Goal: Task Accomplishment & Management: Manage account settings

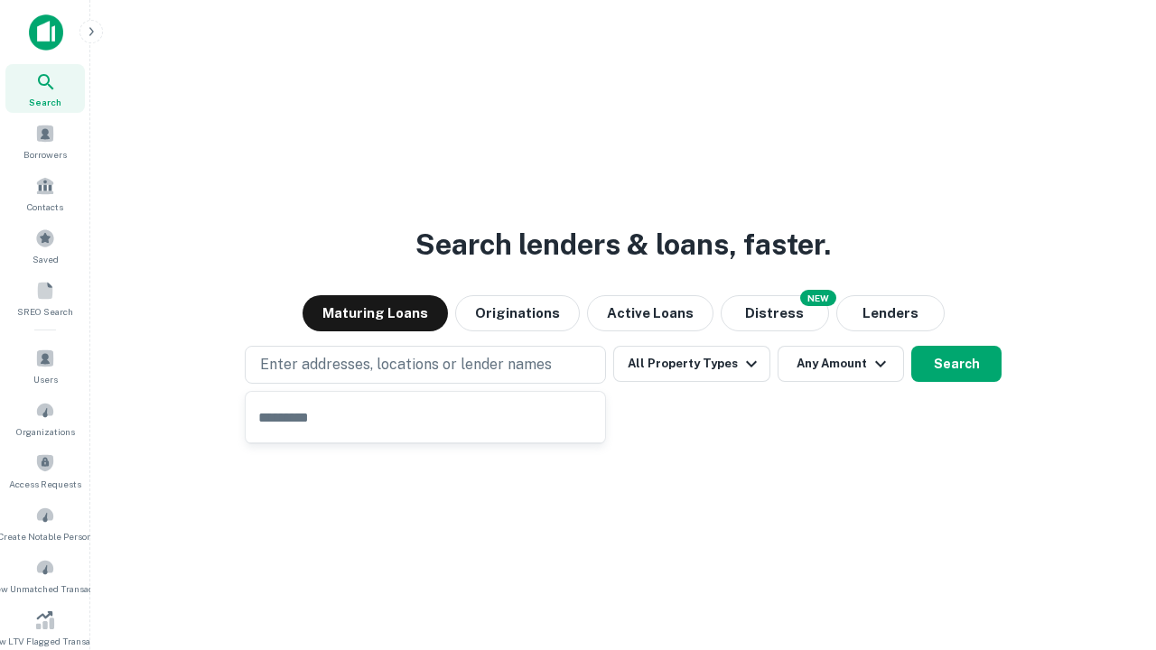
type input "**********"
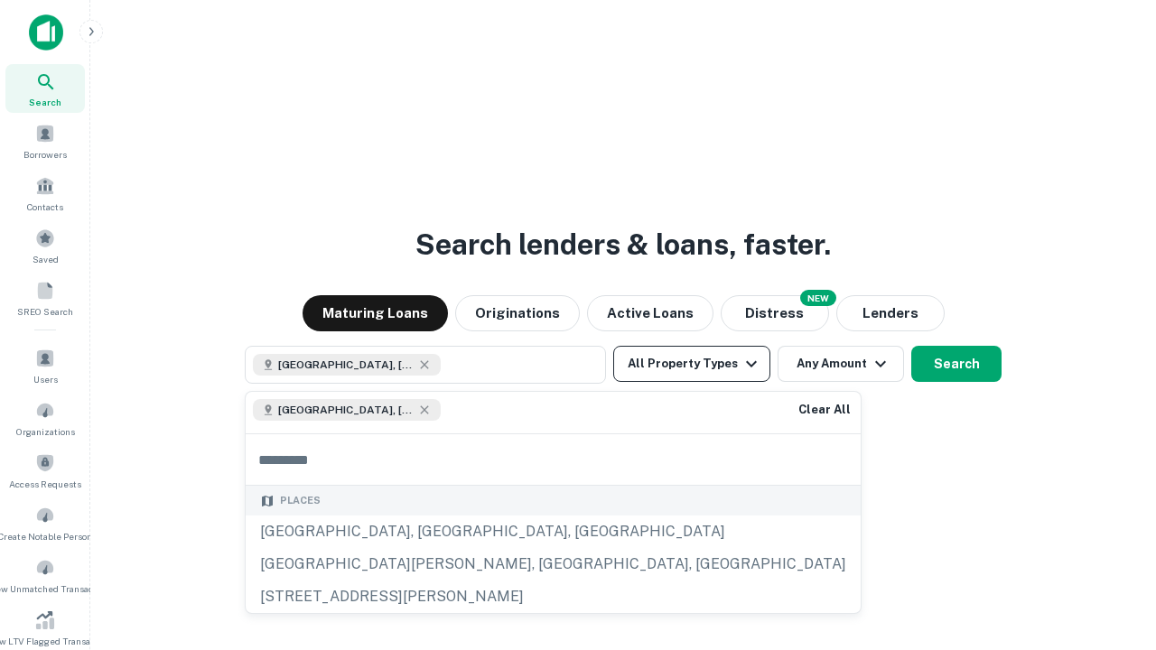
click at [692, 364] on button "All Property Types" at bounding box center [691, 364] width 157 height 36
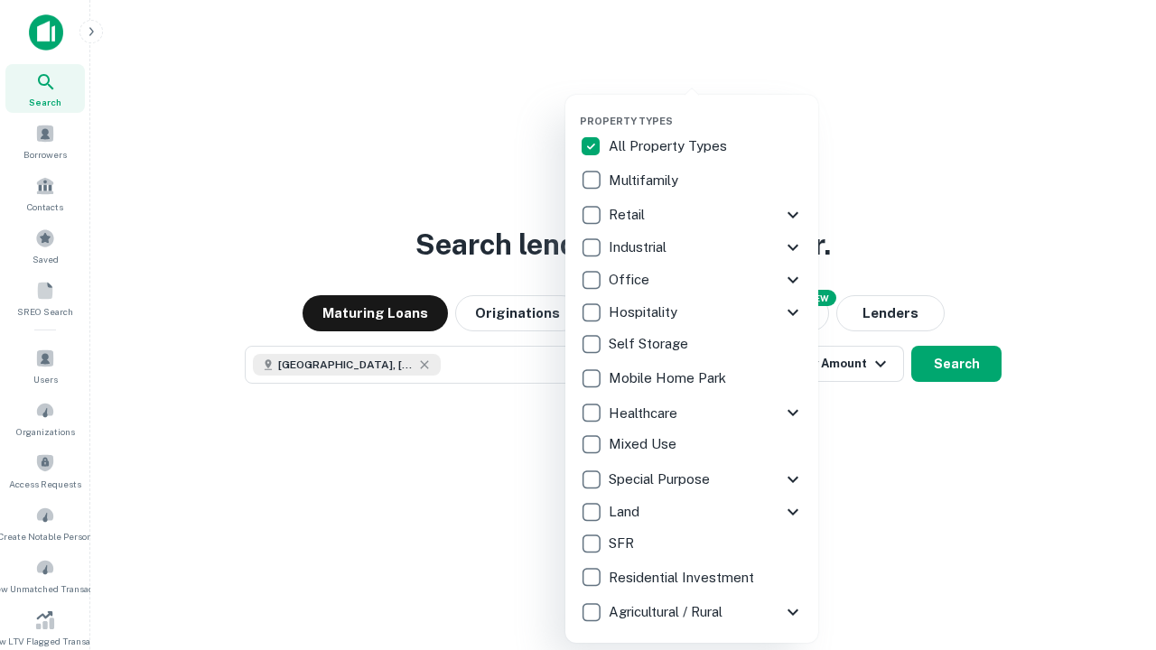
click at [706, 109] on button "button" at bounding box center [706, 109] width 253 height 1
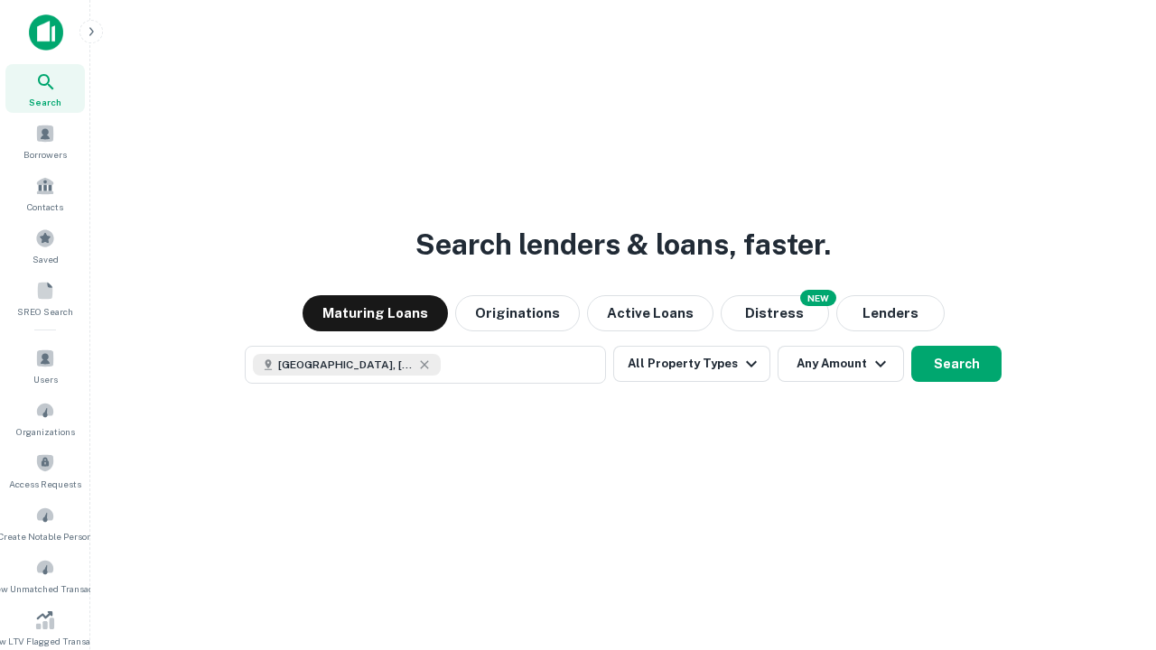
scroll to position [29, 0]
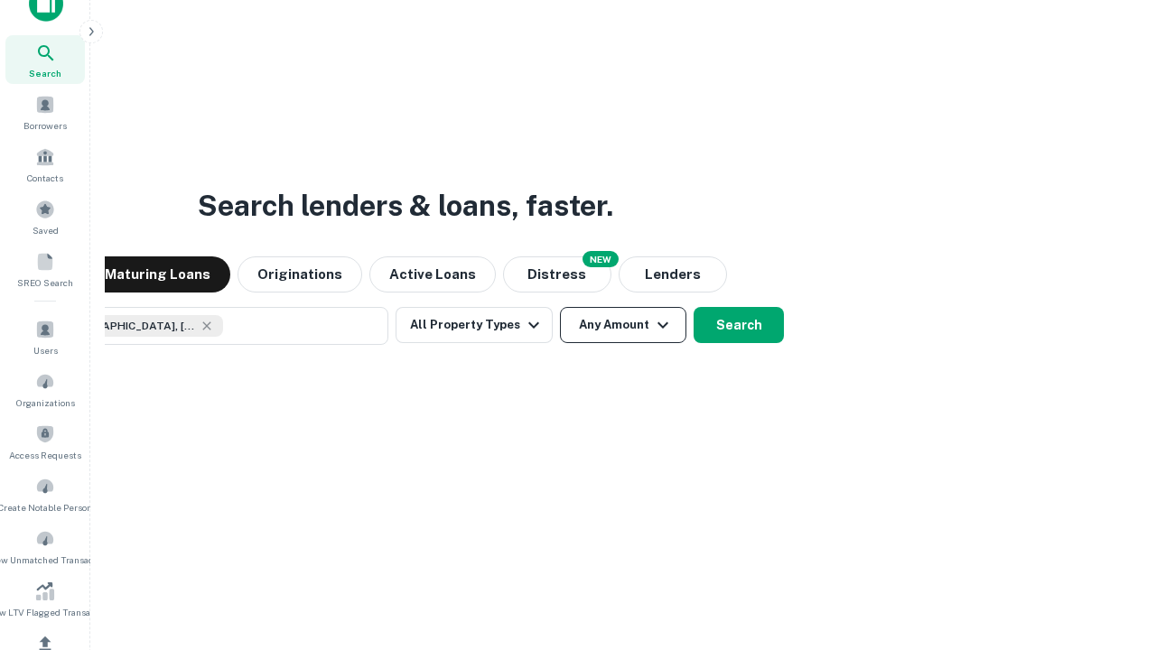
click at [560, 307] on button "Any Amount" at bounding box center [623, 325] width 126 height 36
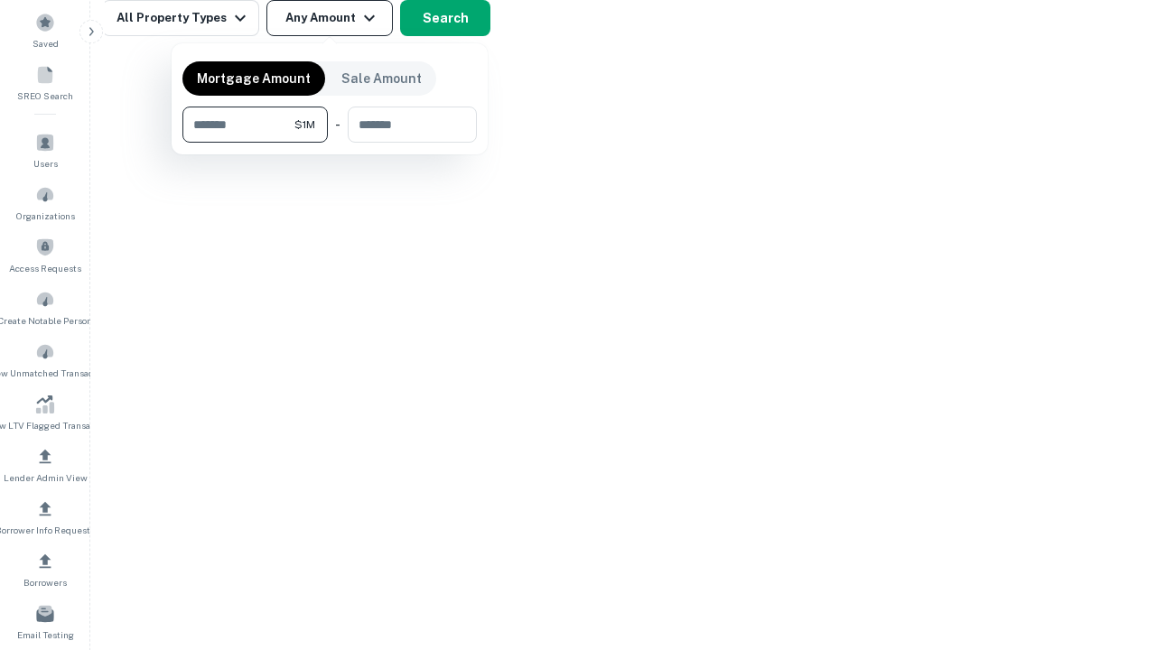
type input "*******"
click at [330, 143] on button "button" at bounding box center [329, 143] width 294 height 1
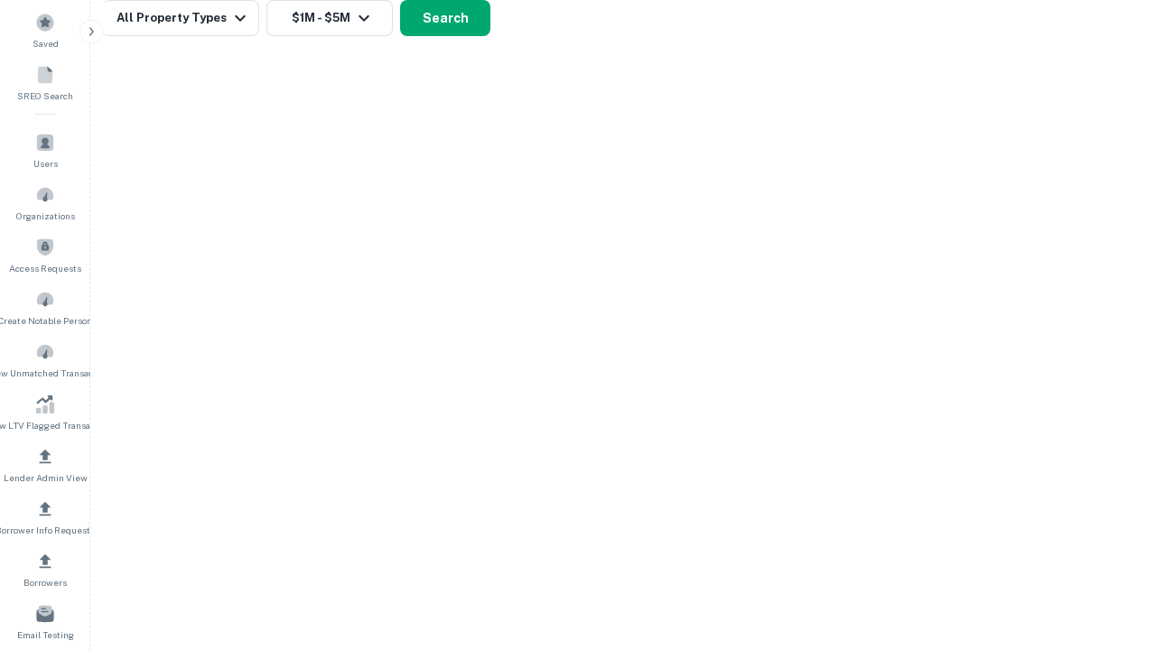
scroll to position [29, 0]
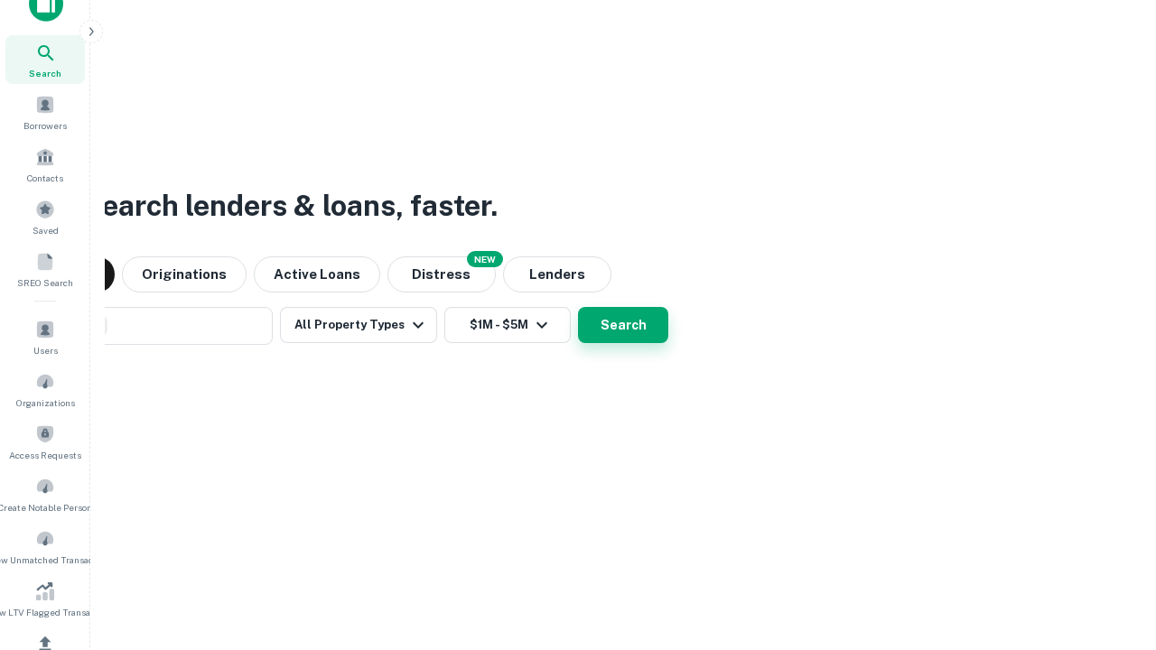
click at [578, 307] on button "Search" at bounding box center [623, 325] width 90 height 36
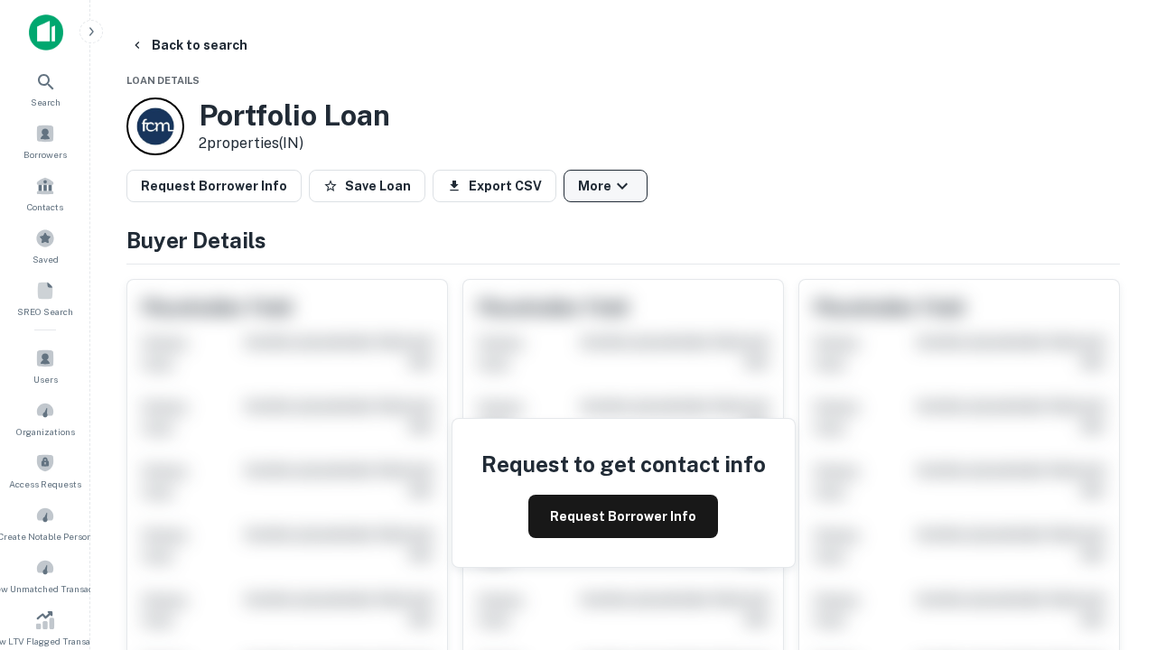
click at [605, 186] on button "More" at bounding box center [606, 186] width 84 height 33
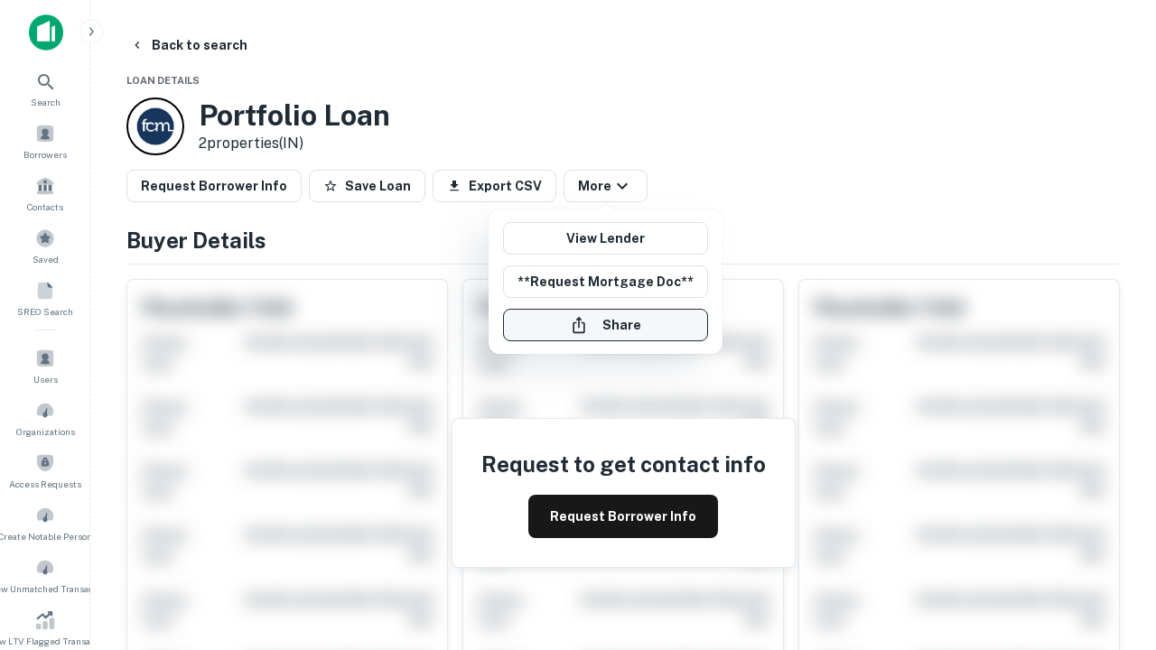
click at [605, 325] on button "Share" at bounding box center [605, 325] width 205 height 33
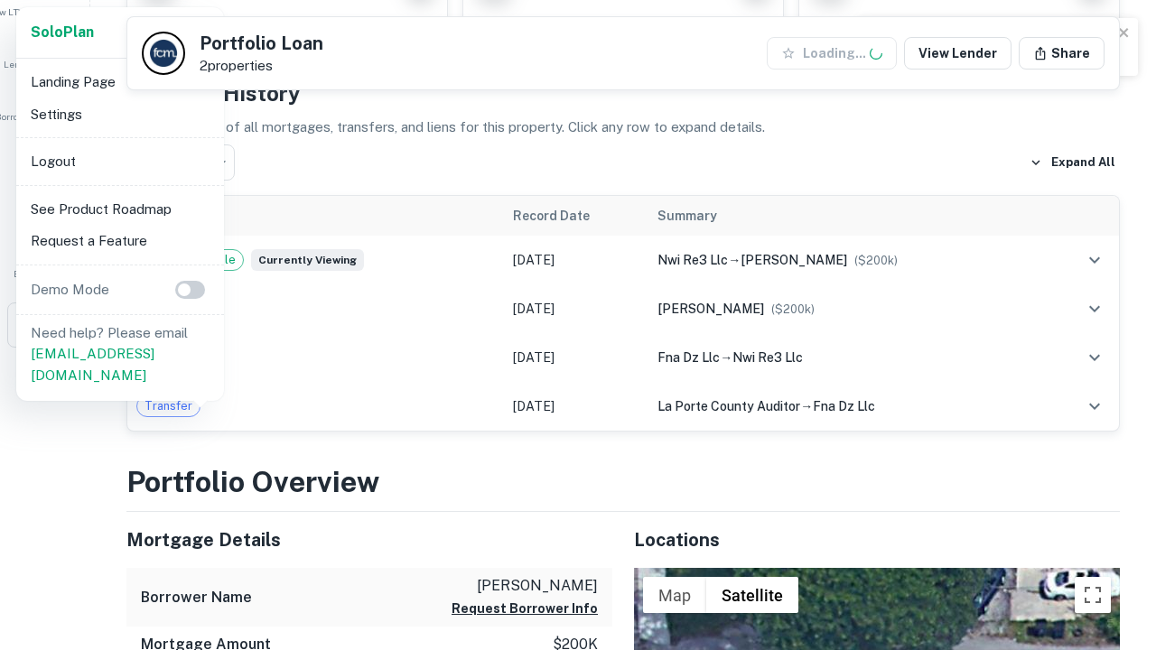
click at [119, 161] on li "Logout" at bounding box center [119, 161] width 193 height 33
